Goal: Information Seeking & Learning: Learn about a topic

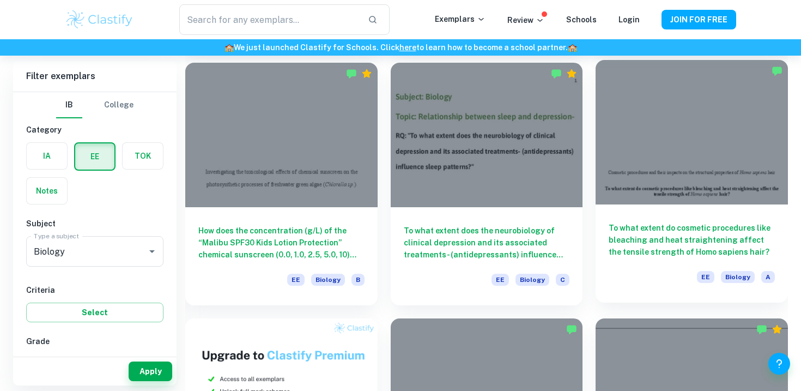
scroll to position [330, 0]
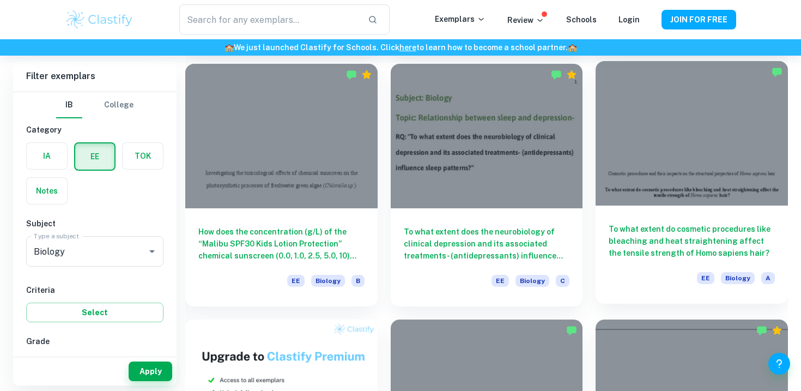
click at [722, 143] on div at bounding box center [691, 133] width 192 height 144
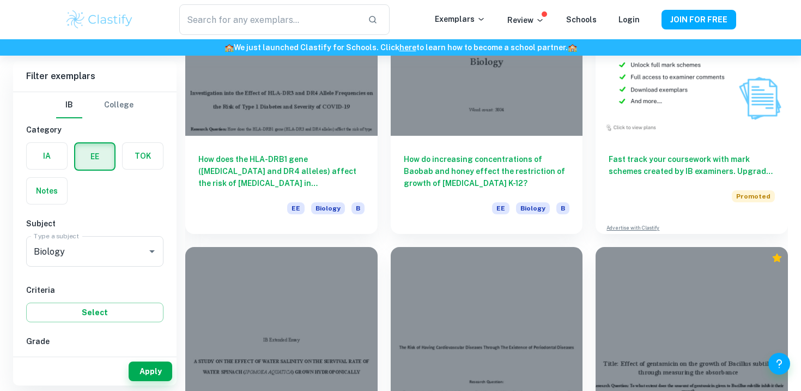
scroll to position [3210, 0]
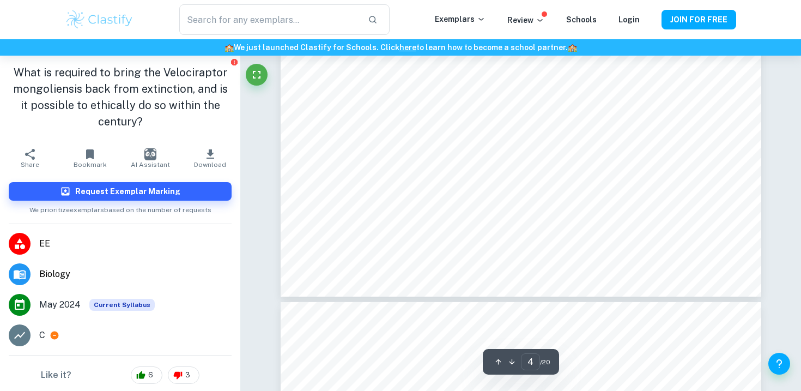
scroll to position [2429, 0]
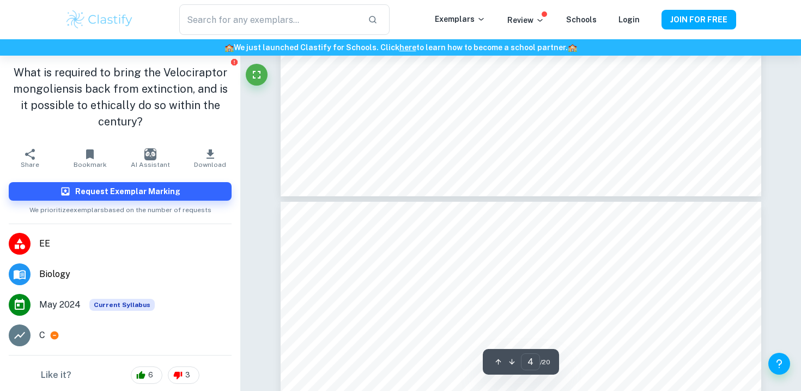
type input "5"
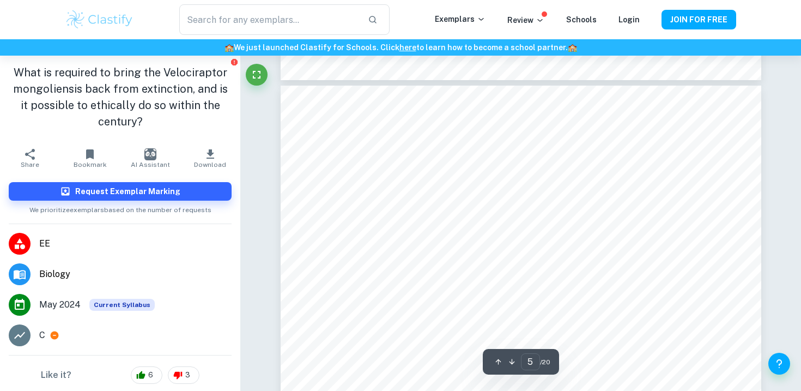
scroll to position [2646, 0]
